Goal: Task Accomplishment & Management: Use online tool/utility

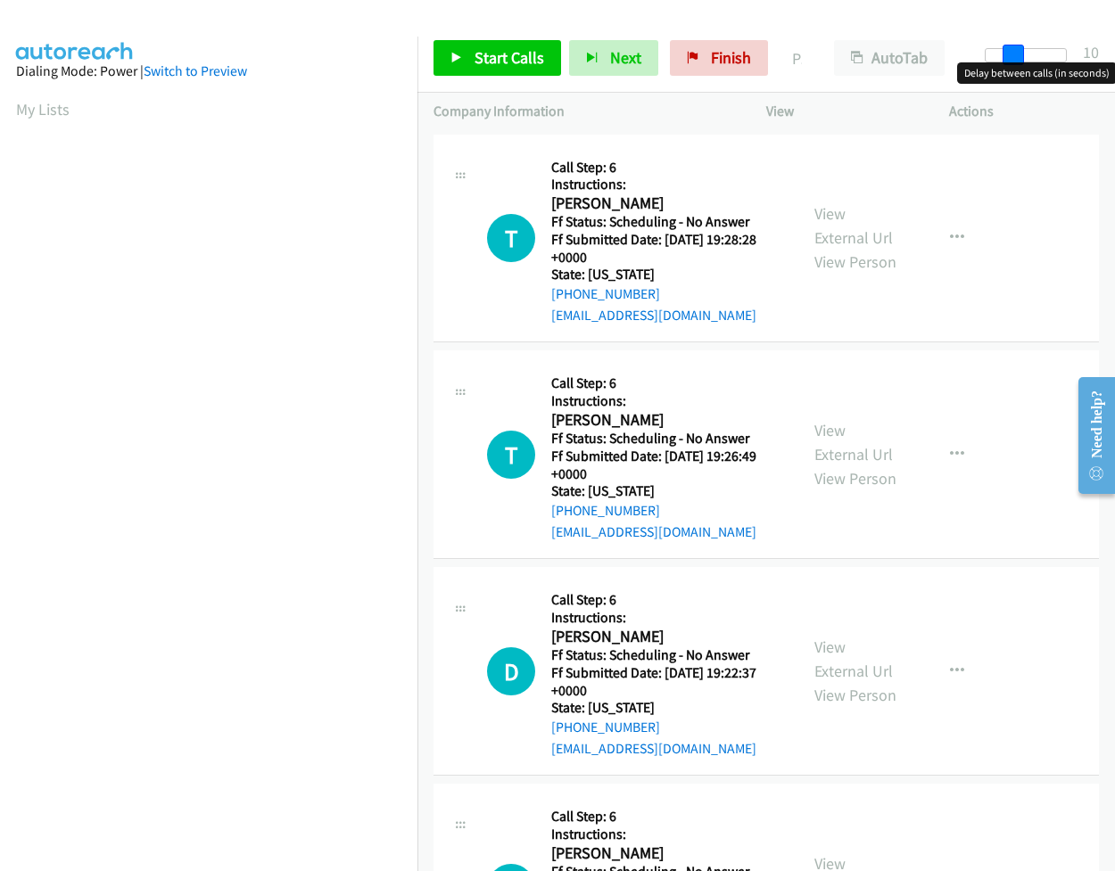
drag, startPoint x: 994, startPoint y: 58, endPoint x: 1022, endPoint y: 64, distance: 28.3
click at [1022, 64] on body "Start Calls Pause Next Finish Paused AutoTab AutoTab 10 Company Information Inf…" at bounding box center [557, 42] width 1115 height 85
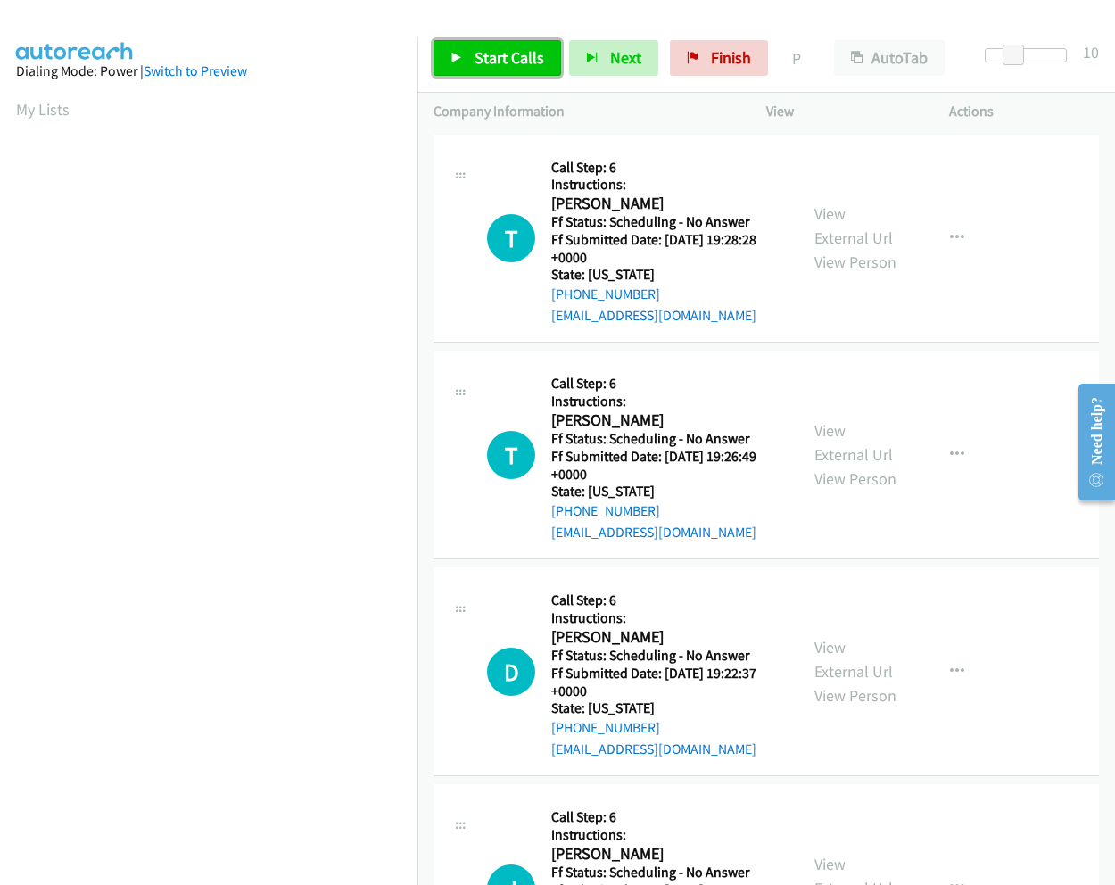
click at [514, 61] on span "Start Calls" at bounding box center [509, 57] width 70 height 21
click at [819, 210] on link "View External Url" at bounding box center [853, 225] width 78 height 45
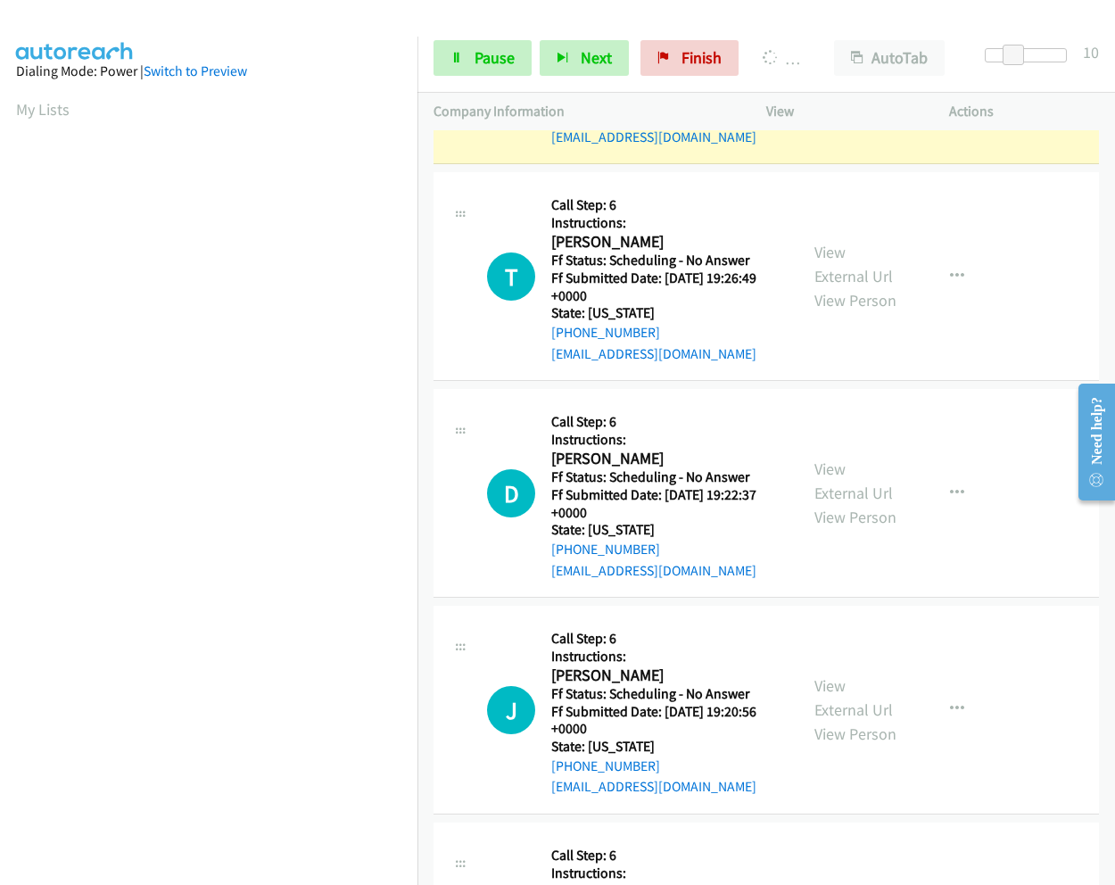
scroll to position [115, 0]
click at [823, 249] on link "View External Url" at bounding box center [853, 264] width 78 height 45
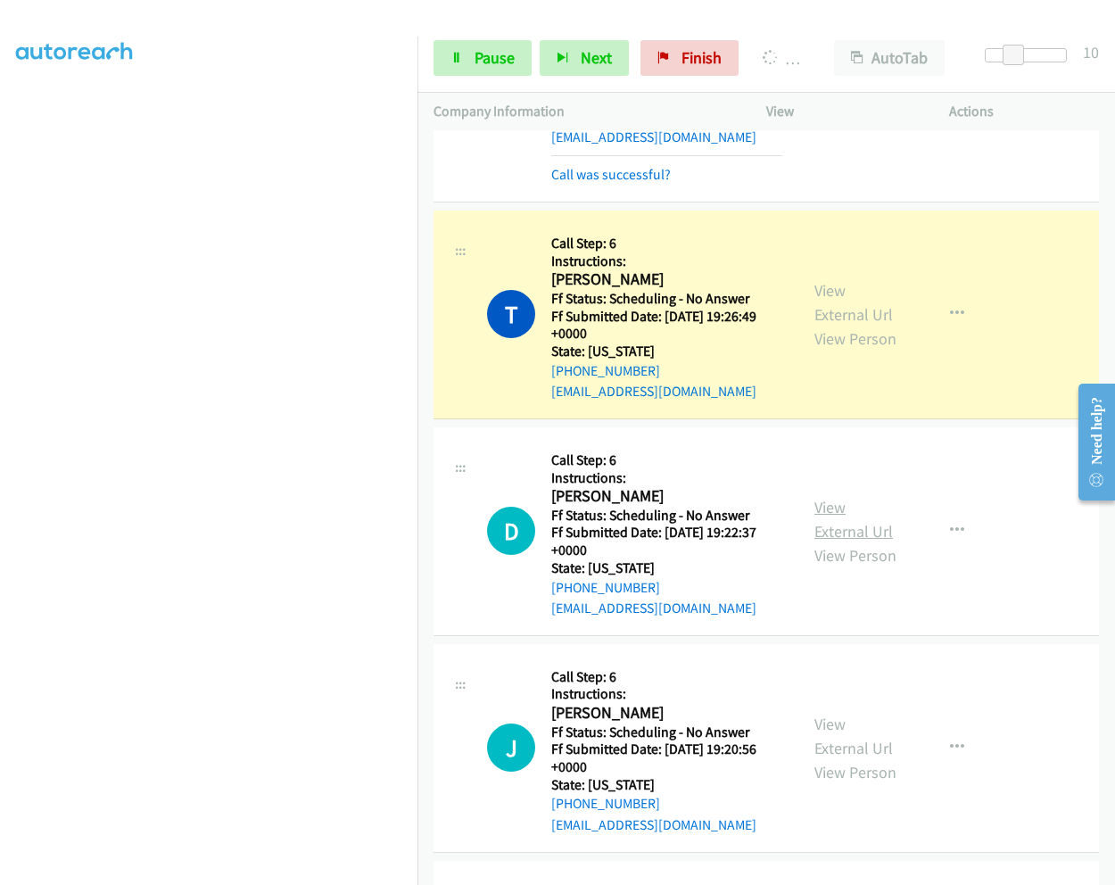
click at [831, 502] on link "View External Url" at bounding box center [853, 519] width 78 height 45
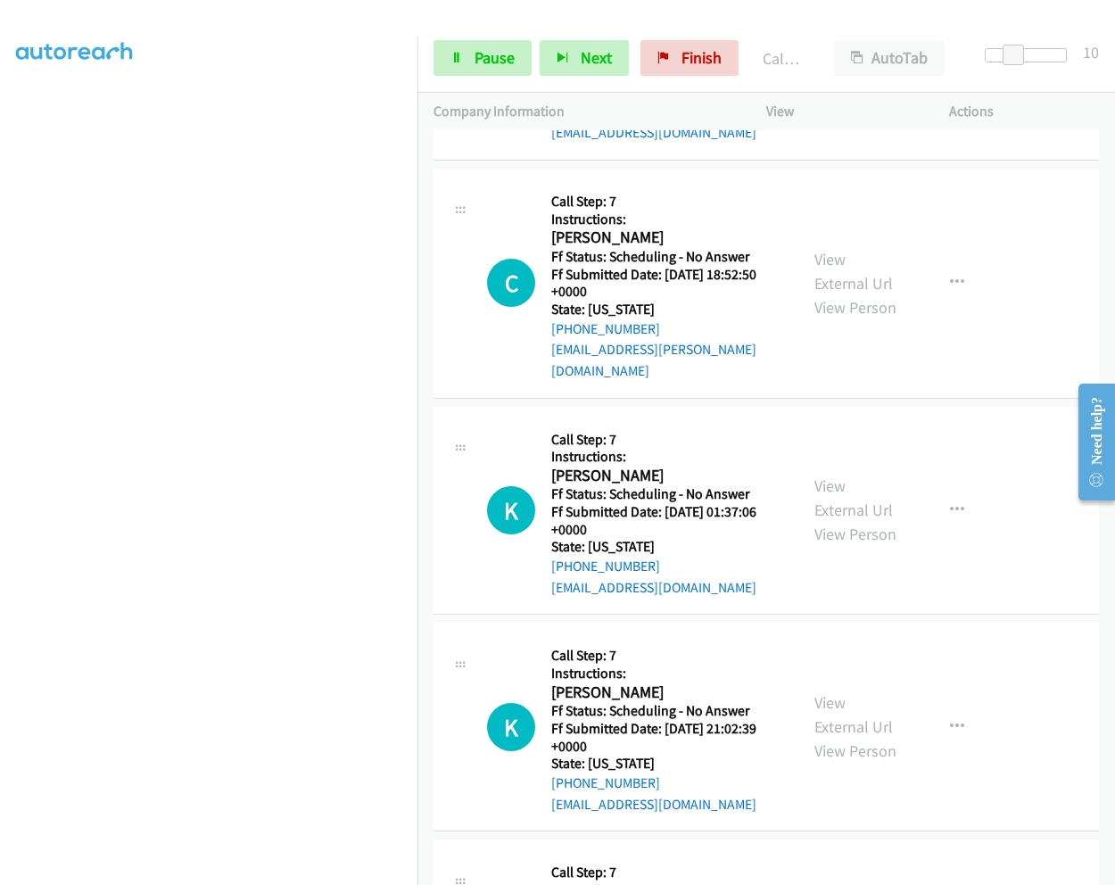
scroll to position [1737, 0]
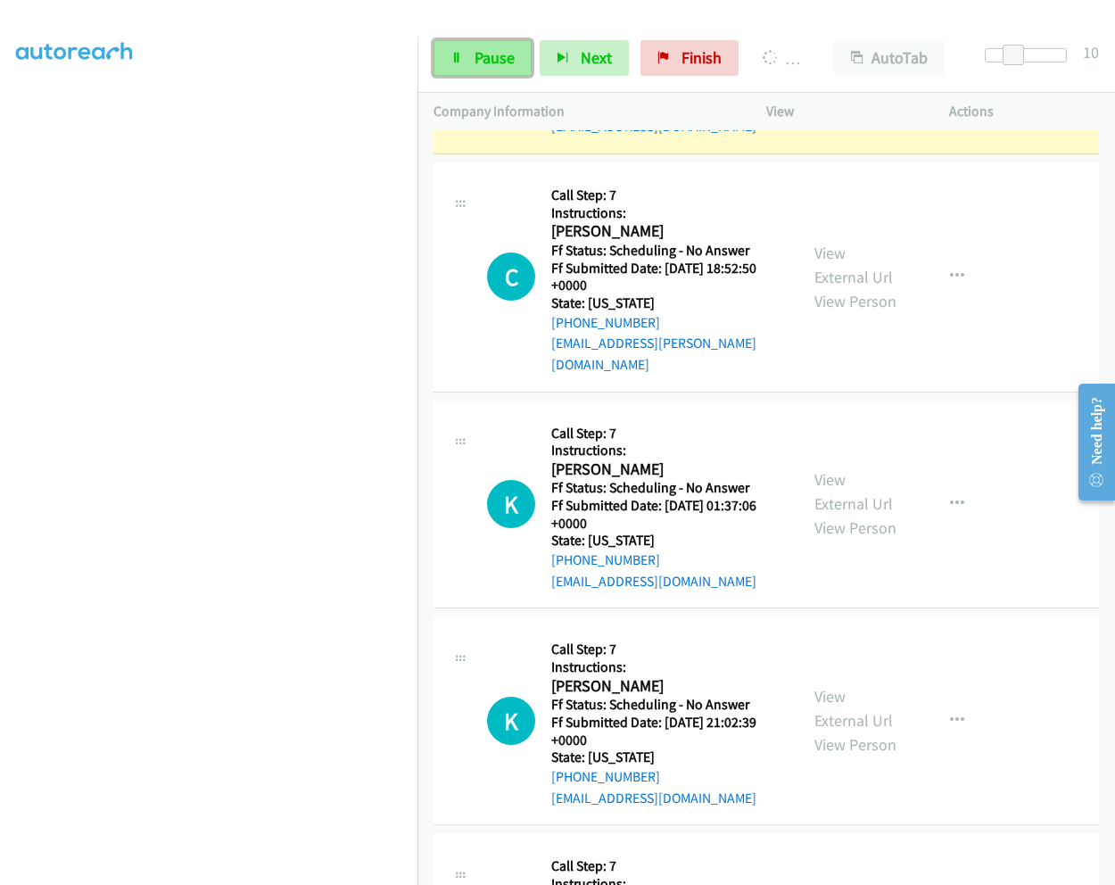
click at [476, 64] on span "Pause" at bounding box center [494, 57] width 40 height 21
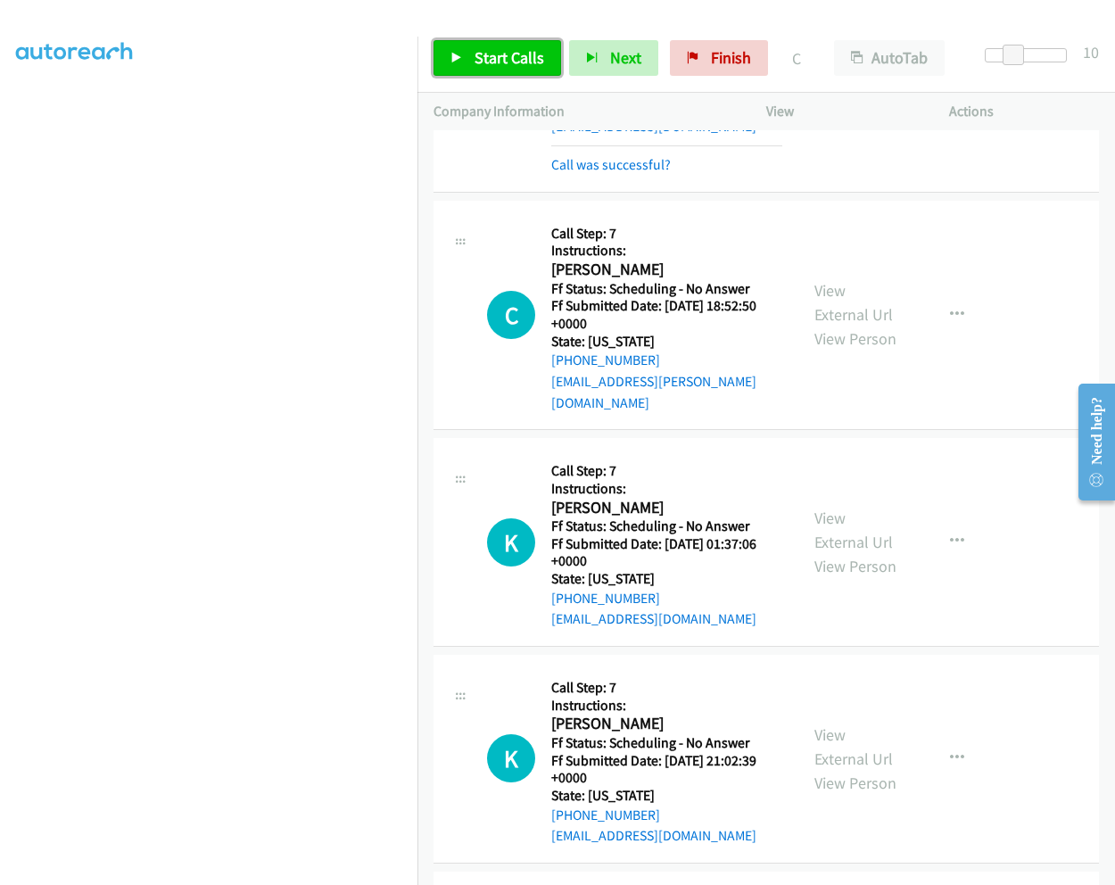
click at [476, 57] on span "Start Calls" at bounding box center [509, 57] width 70 height 21
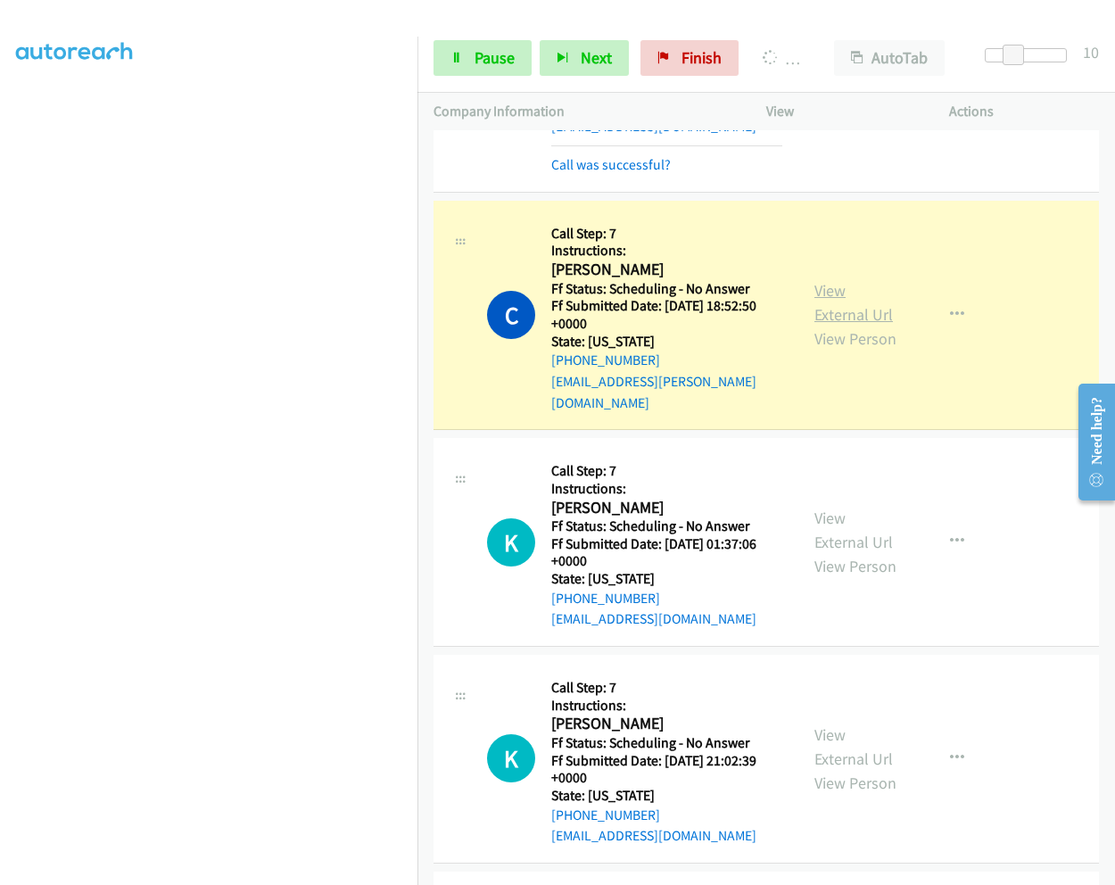
click at [828, 280] on link "View External Url" at bounding box center [853, 302] width 78 height 45
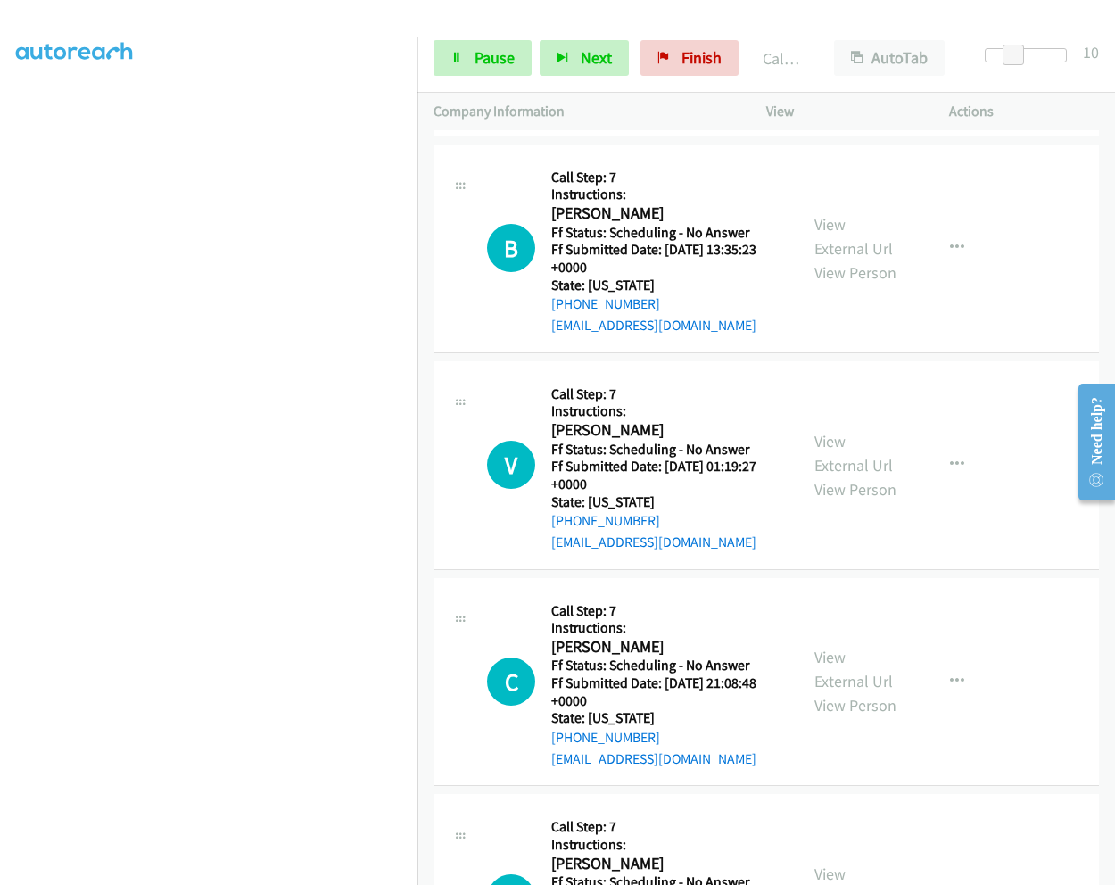
scroll to position [2616, 0]
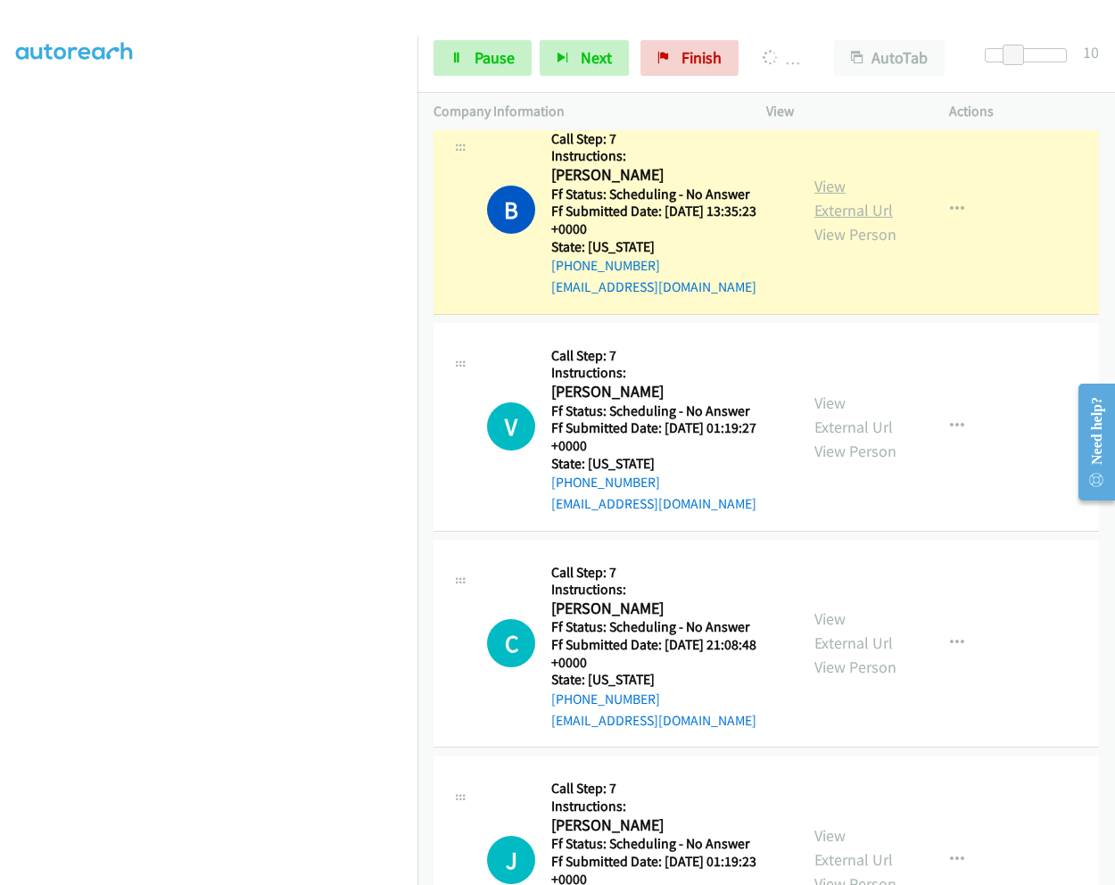
click at [816, 176] on link "View External Url" at bounding box center [853, 198] width 78 height 45
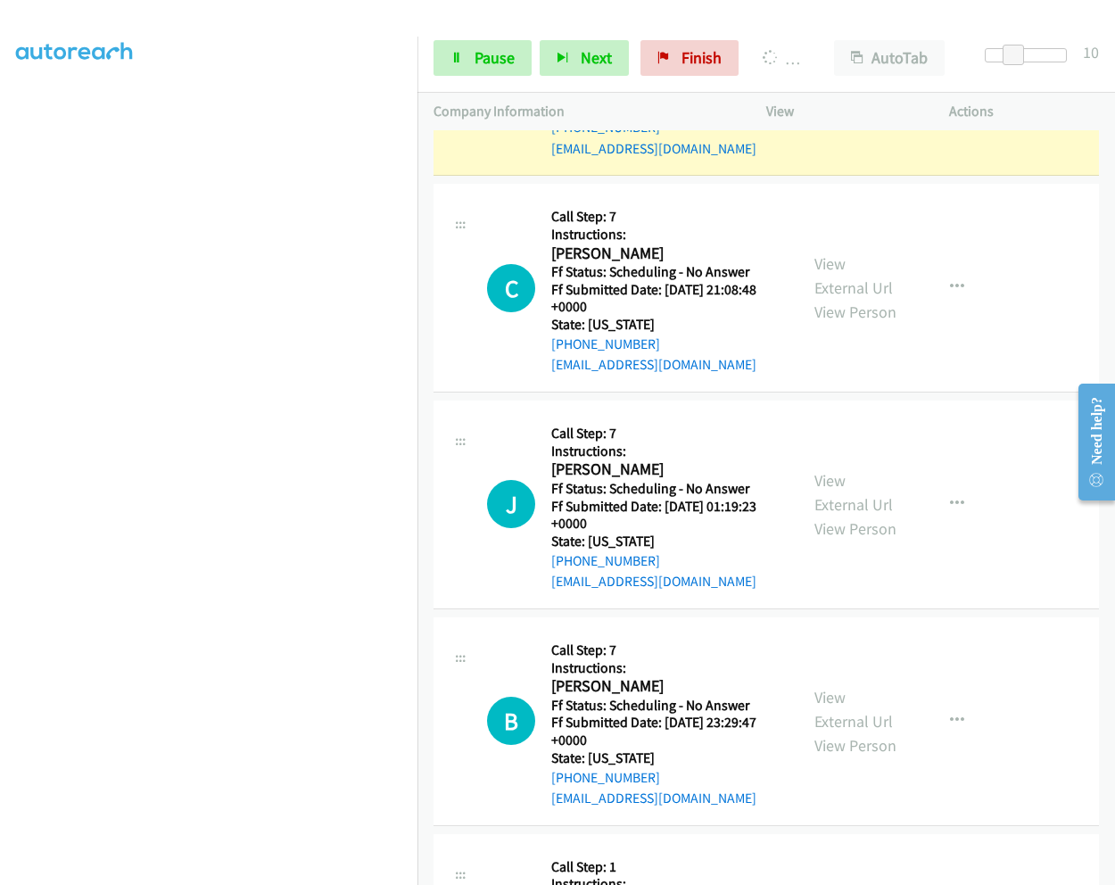
scroll to position [3081, 0]
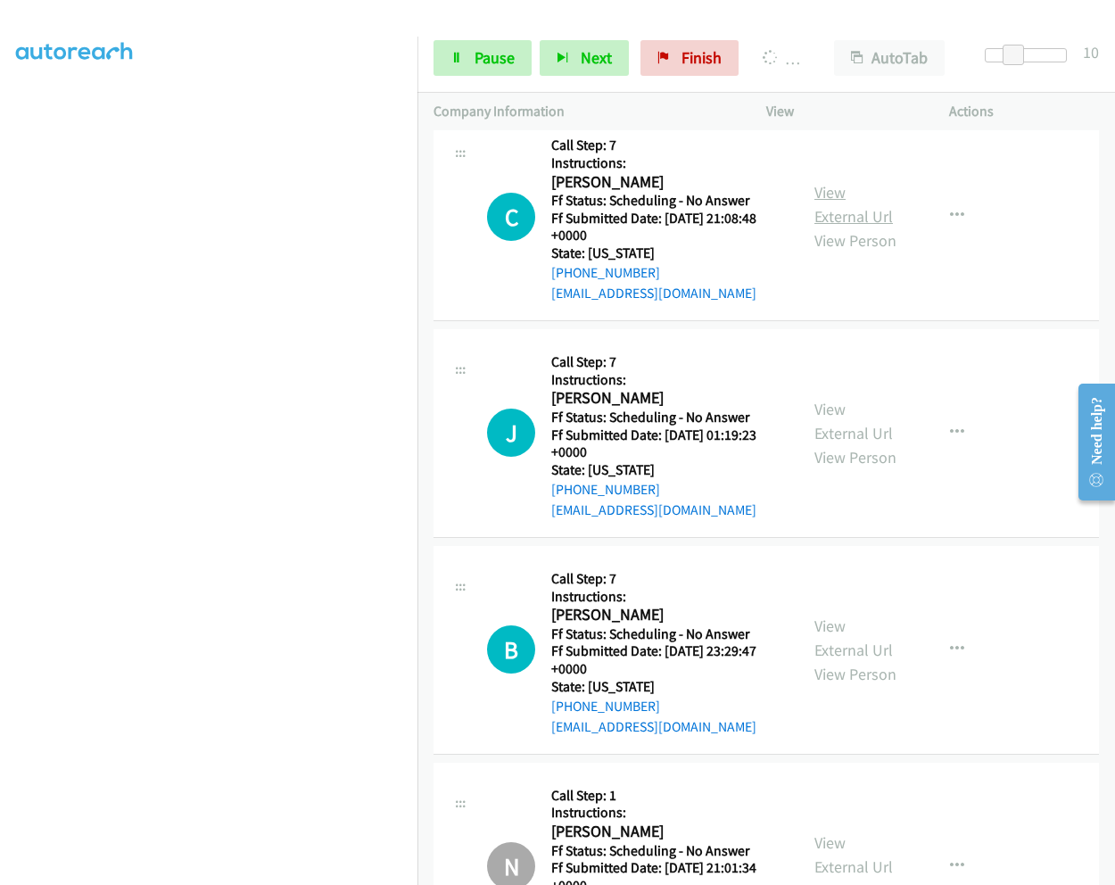
click at [820, 182] on link "View External Url" at bounding box center [853, 204] width 78 height 45
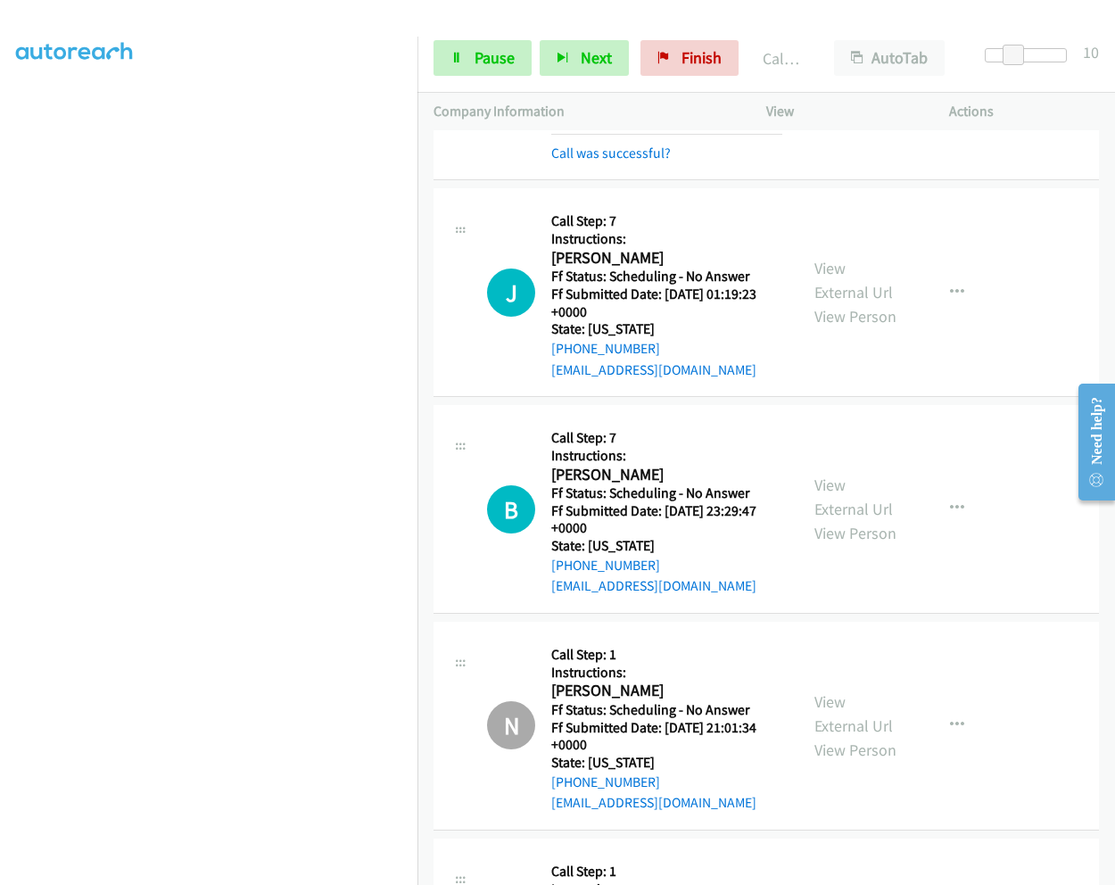
scroll to position [3335, 0]
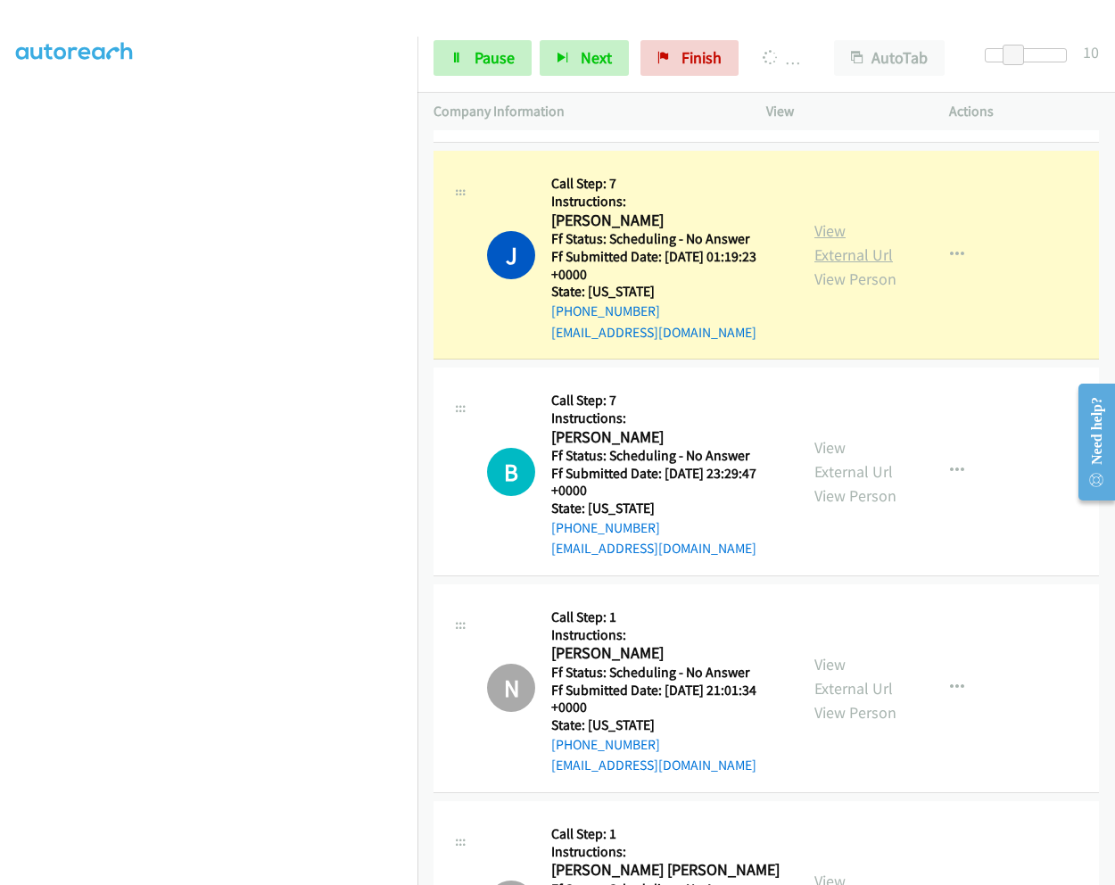
click at [828, 220] on link "View External Url" at bounding box center [853, 242] width 78 height 45
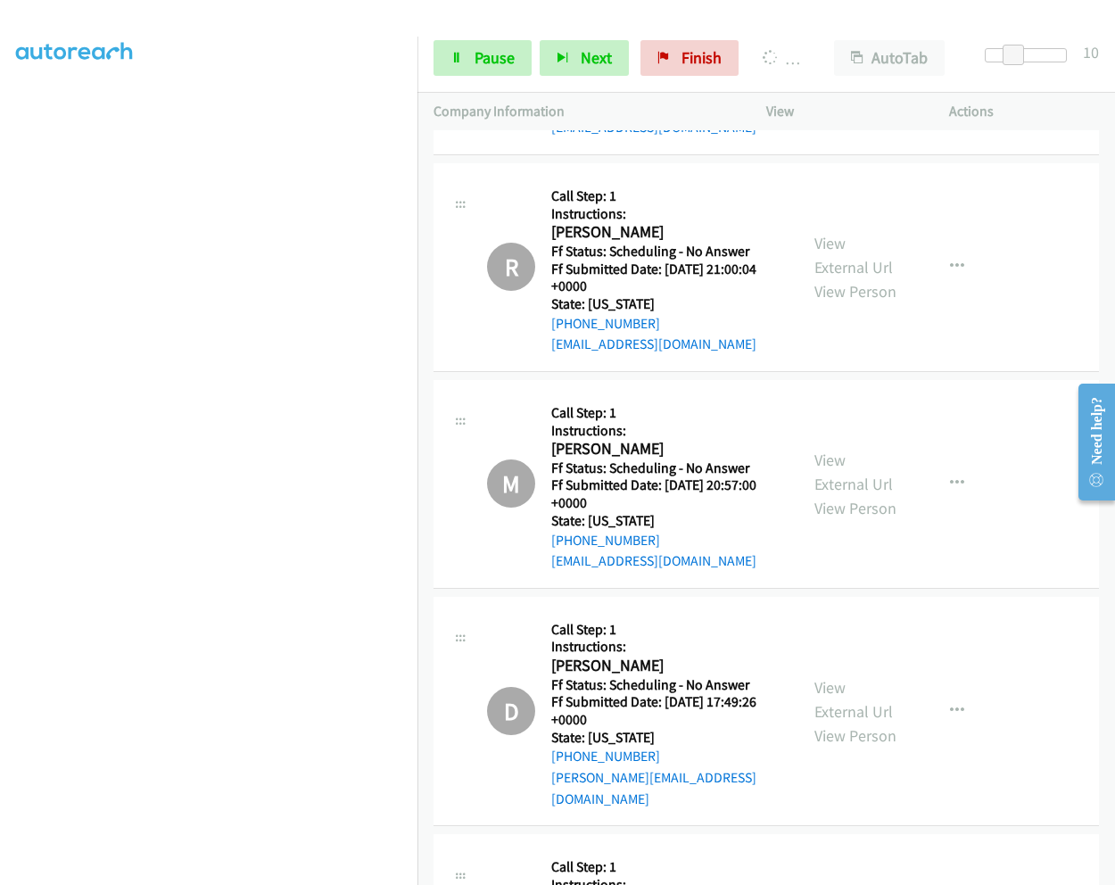
scroll to position [3908, 0]
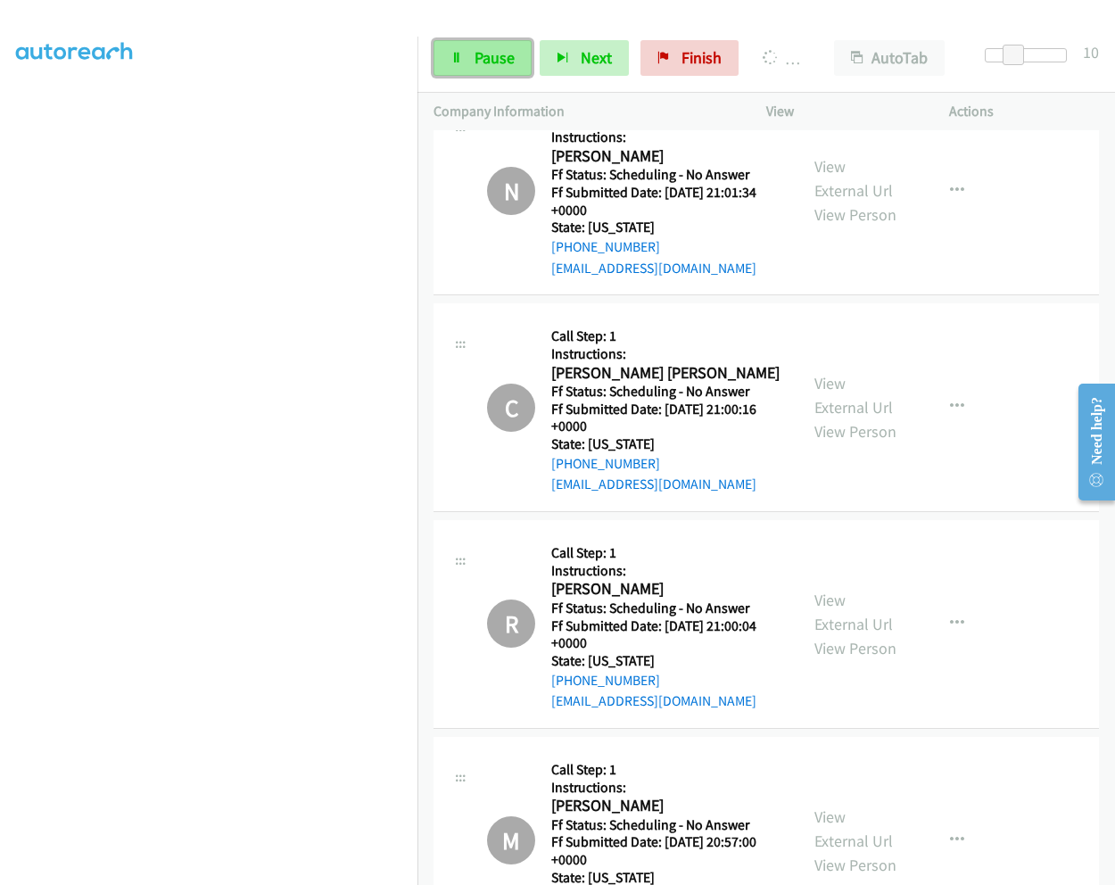
click at [465, 66] on link "Pause" at bounding box center [482, 58] width 98 height 36
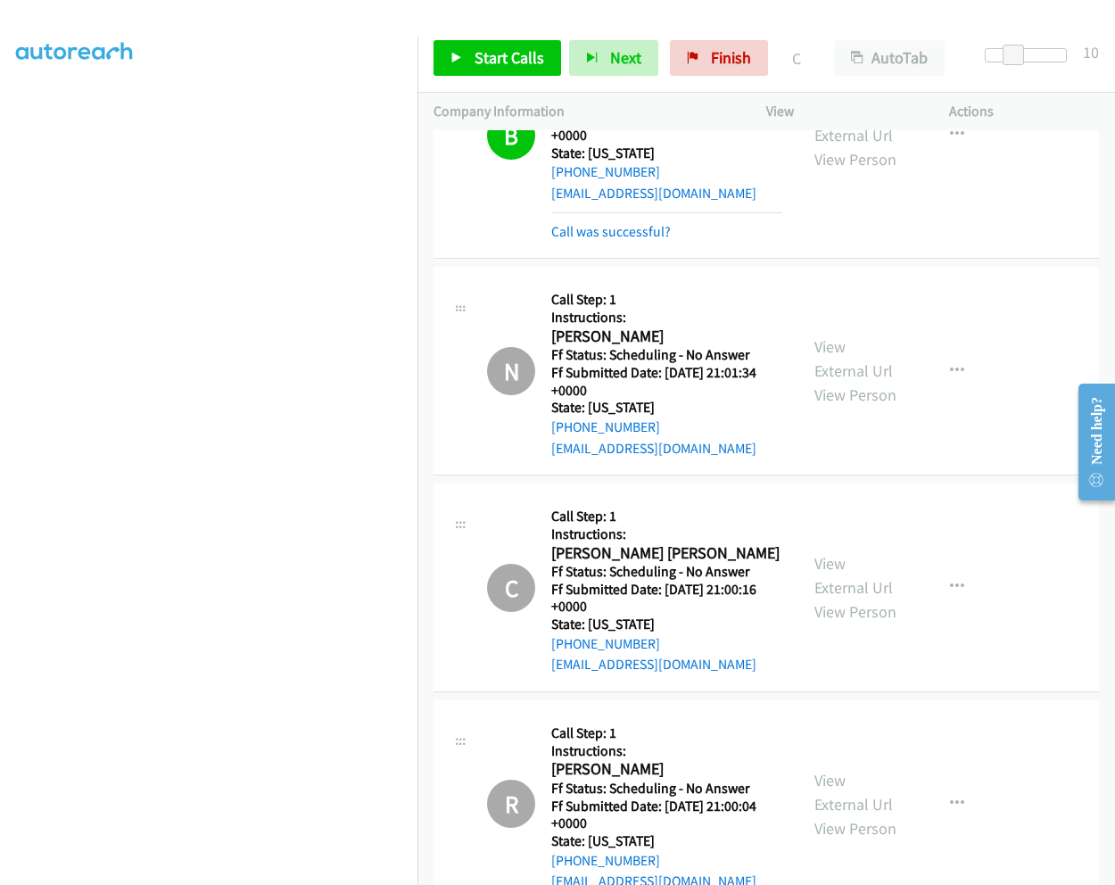
scroll to position [3730, 0]
click at [829, 334] on link "View External Url" at bounding box center [853, 356] width 78 height 45
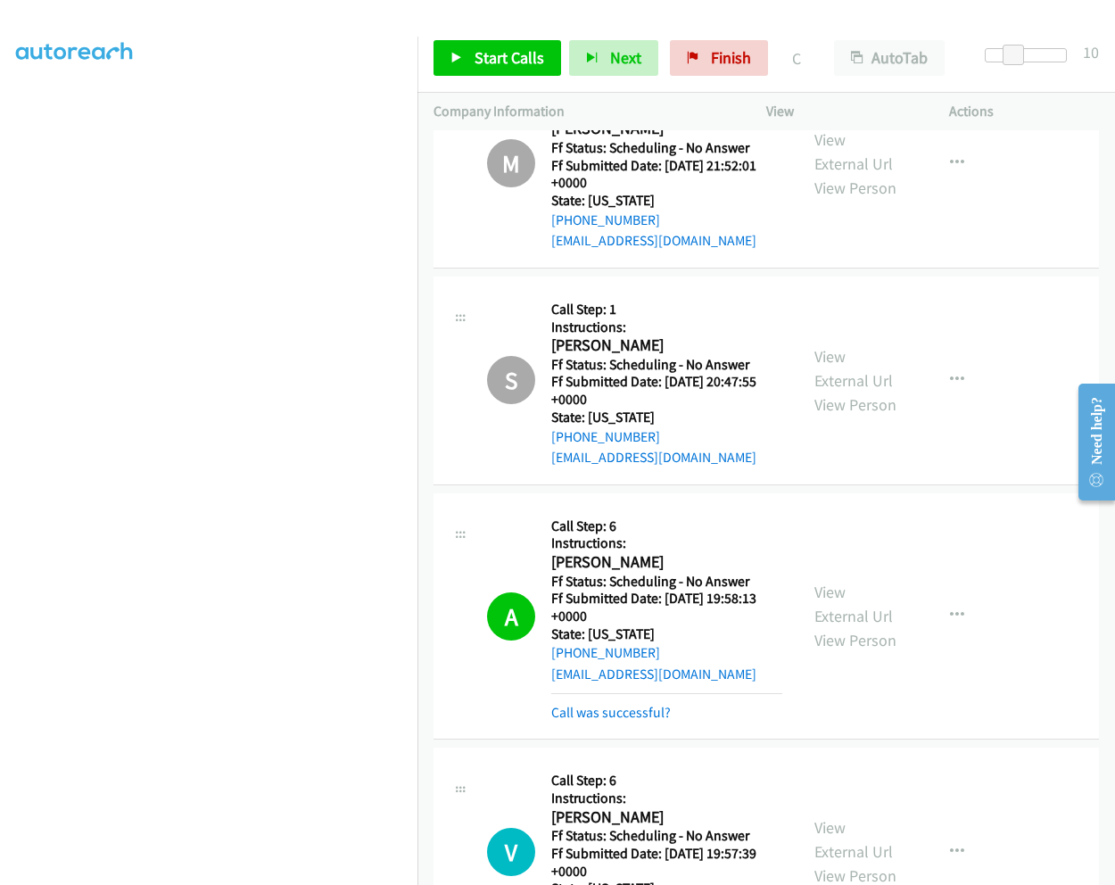
scroll to position [5692, 0]
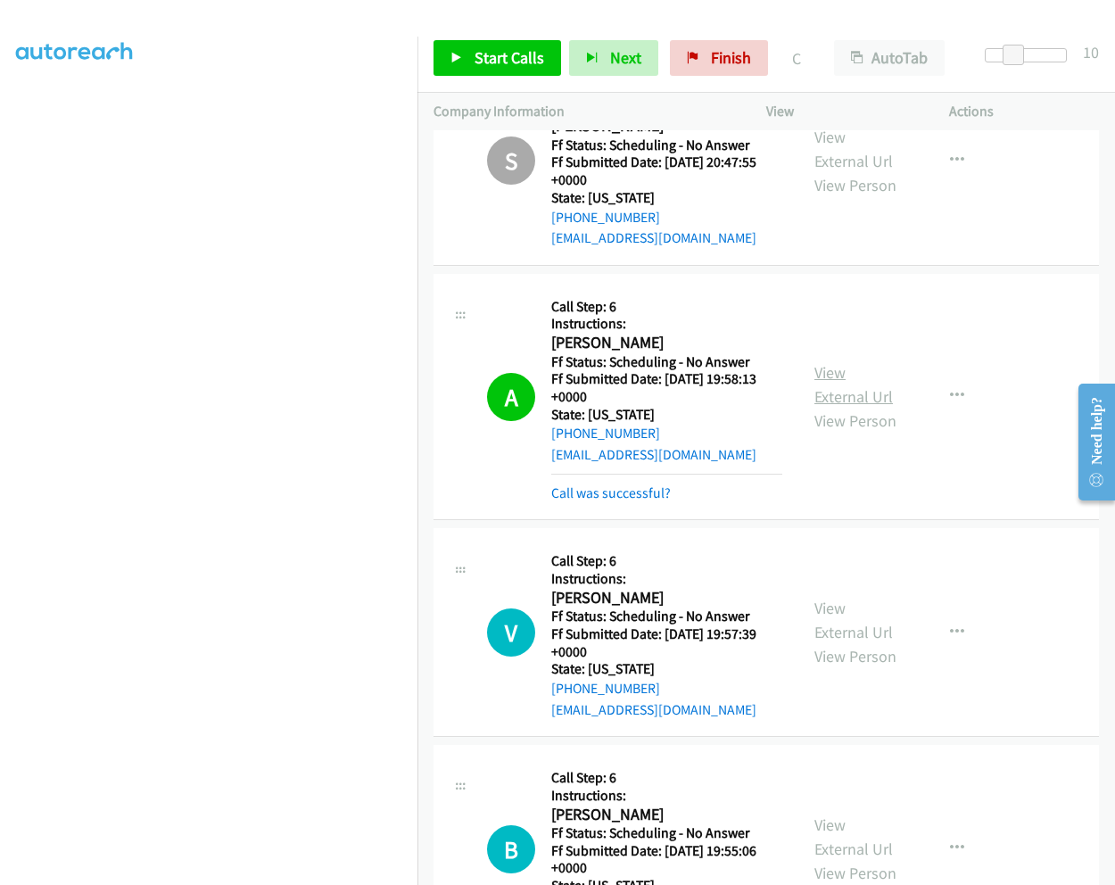
click at [826, 362] on link "View External Url" at bounding box center [853, 384] width 78 height 45
drag, startPoint x: 715, startPoint y: 57, endPoint x: 617, endPoint y: 98, distance: 106.3
click at [715, 57] on span "Finish" at bounding box center [731, 57] width 40 height 21
